Goal: Check status: Check status

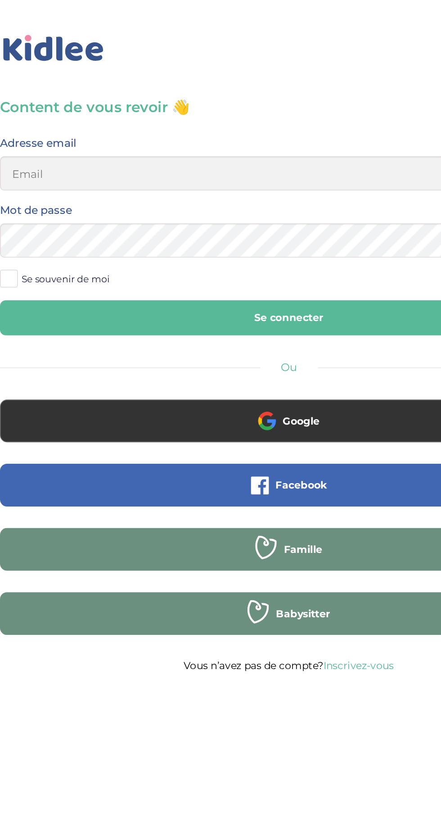
click at [236, 114] on input "email" at bounding box center [220, 110] width 365 height 22
type input "[EMAIL_ADDRESS][DOMAIN_NAME]"
click at [38, 190] on button "Se connecter" at bounding box center [220, 201] width 365 height 22
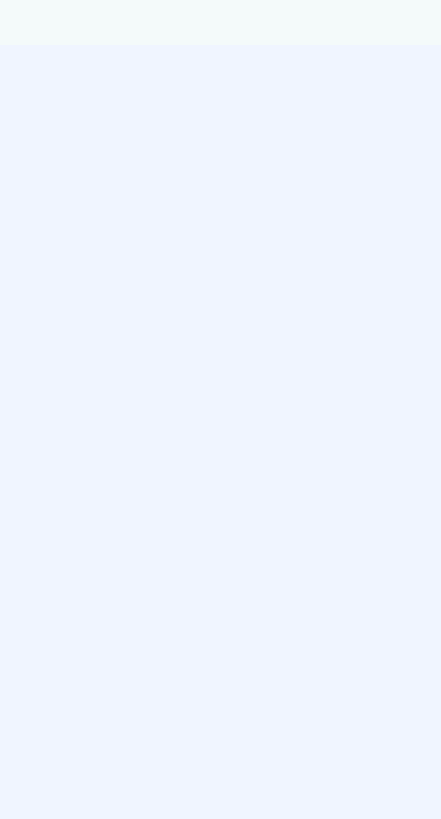
select select "septembre 2025"
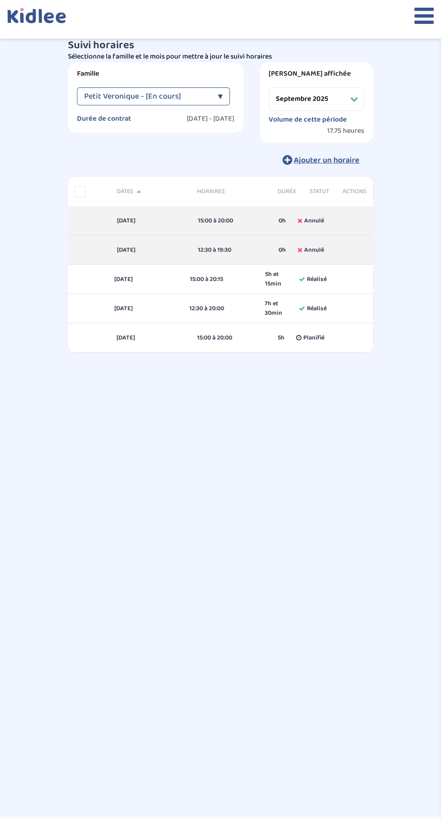
scroll to position [29, 0]
